Goal: Use online tool/utility: Utilize a website feature to perform a specific function

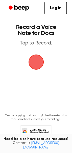
click at [37, 62] on span "button" at bounding box center [35, 61] width 17 height 17
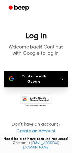
click at [37, 74] on button "Continue with Google" at bounding box center [35, 79] width 63 height 17
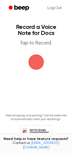
click at [38, 63] on span "button" at bounding box center [36, 62] width 21 height 21
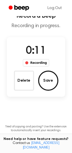
scroll to position [11, 0]
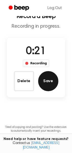
click at [45, 84] on button "Save" at bounding box center [48, 81] width 20 height 20
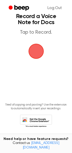
scroll to position [0, 0]
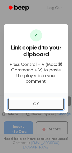
click at [24, 99] on button "OK" at bounding box center [35, 104] width 55 height 11
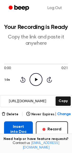
click at [16, 124] on button "Insert into Doc" at bounding box center [18, 129] width 29 height 16
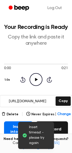
click at [62, 125] on button "Record" at bounding box center [52, 129] width 32 height 16
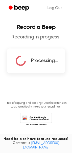
click at [30, 65] on div "Processing..." at bounding box center [35, 60] width 43 height 13
click at [55, 7] on link "Log Out" at bounding box center [54, 8] width 24 height 12
